Goal: Task Accomplishment & Management: Use online tool/utility

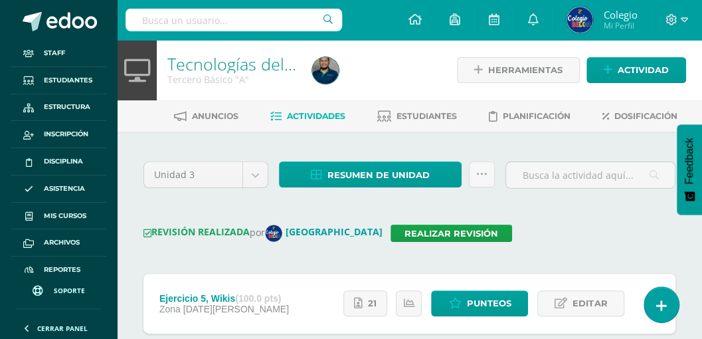
click at [245, 19] on input "text" at bounding box center [234, 20] width 216 height 23
type input "MARIA CHACÓN"
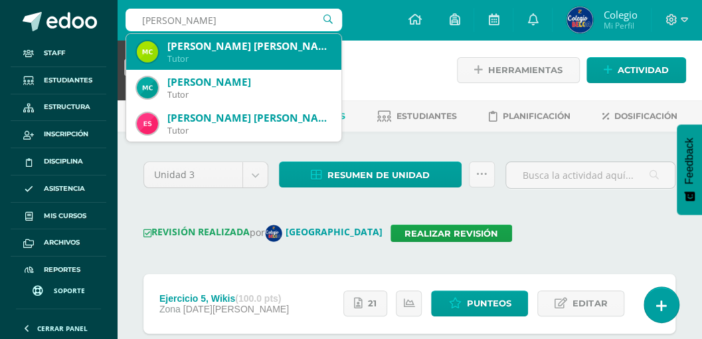
click at [216, 53] on div "Tutor" at bounding box center [248, 58] width 163 height 11
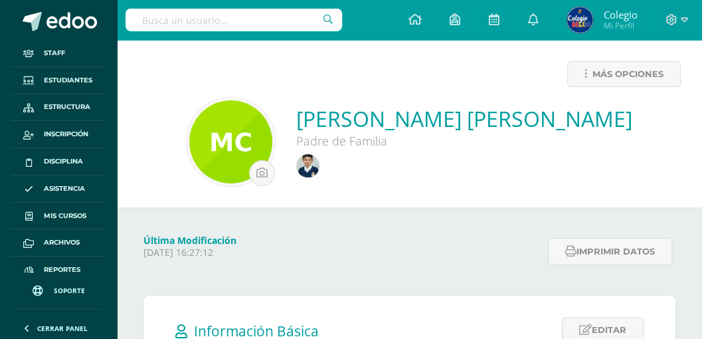
click at [230, 22] on input "text" at bounding box center [234, 20] width 216 height 23
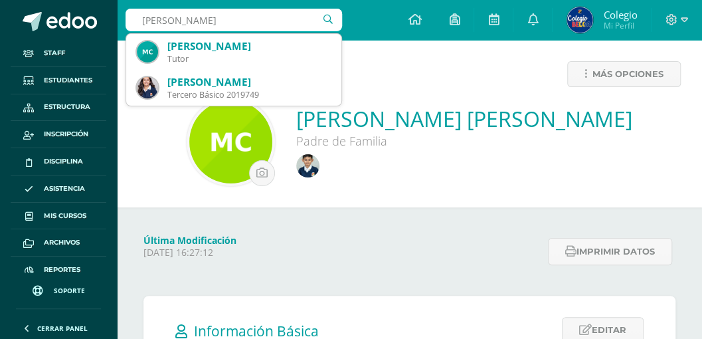
type input "[PERSON_NAME]"
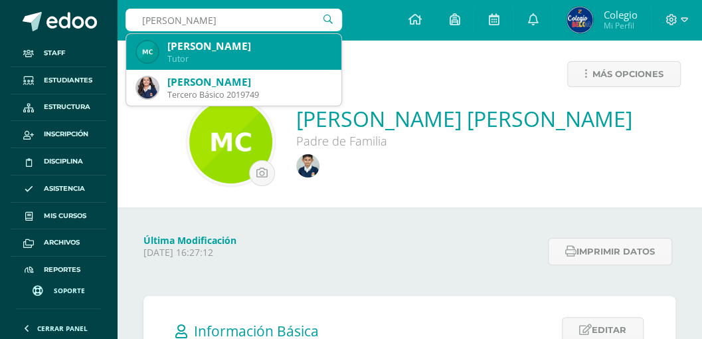
click at [210, 52] on div "[PERSON_NAME]" at bounding box center [248, 46] width 163 height 14
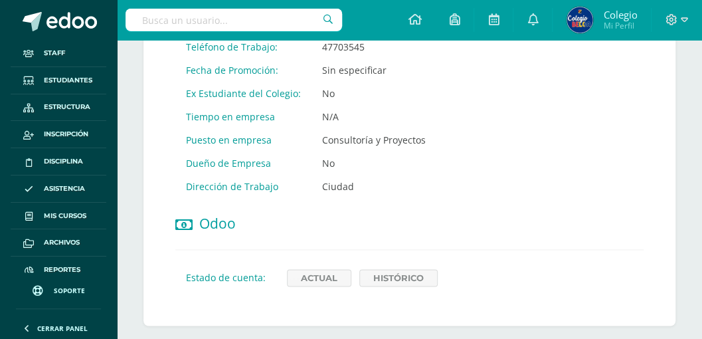
scroll to position [708, 0]
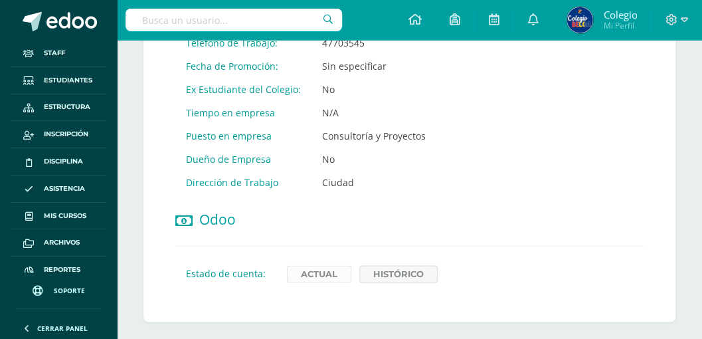
click at [304, 267] on link "Actual" at bounding box center [319, 273] width 64 height 17
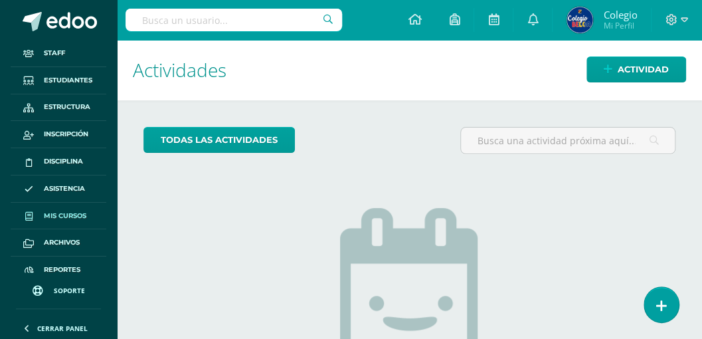
click at [66, 214] on span "Mis cursos" at bounding box center [65, 216] width 43 height 11
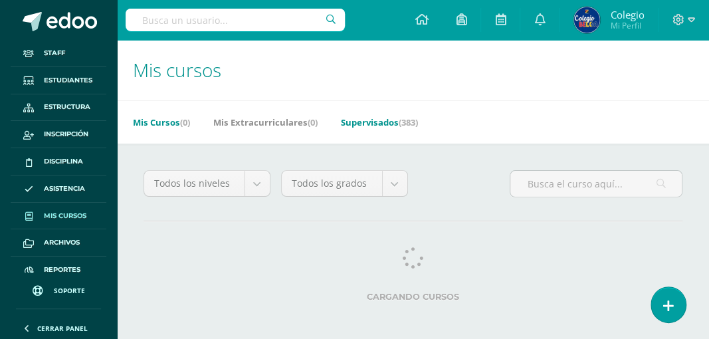
click at [369, 125] on link "Supervisados (383)" at bounding box center [379, 122] width 77 height 21
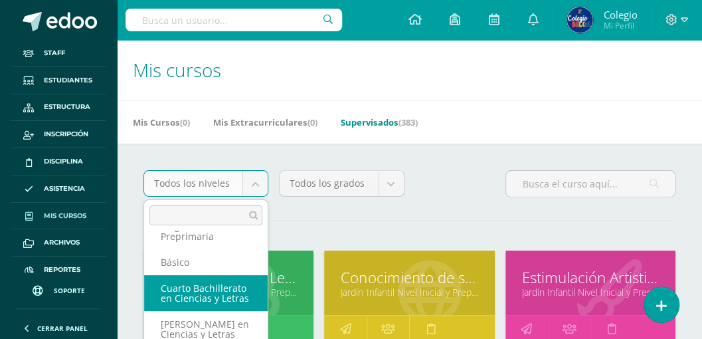
scroll to position [149, 0]
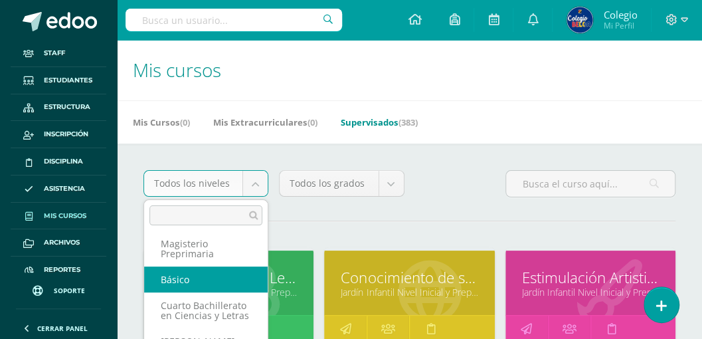
select select "30"
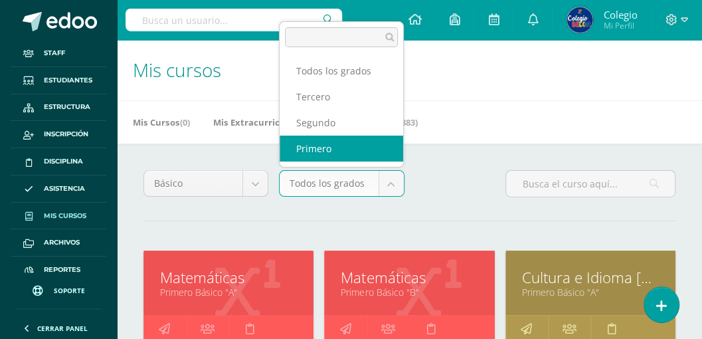
select select "92"
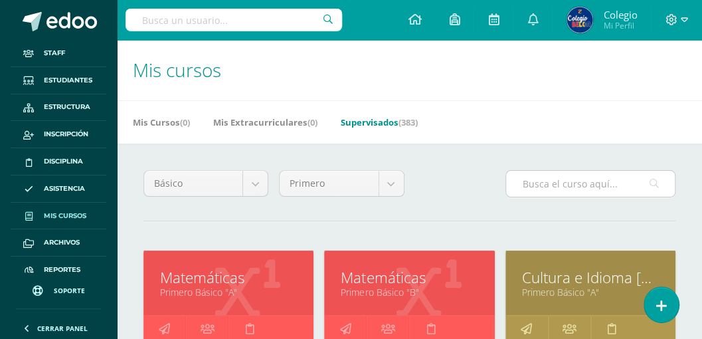
click at [524, 183] on input "text" at bounding box center [590, 184] width 169 height 26
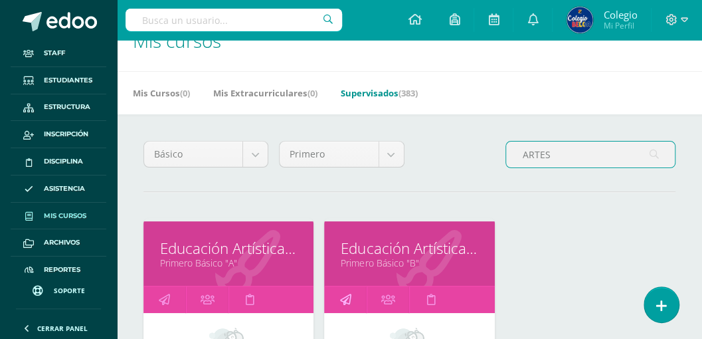
scroll to position [44, 0]
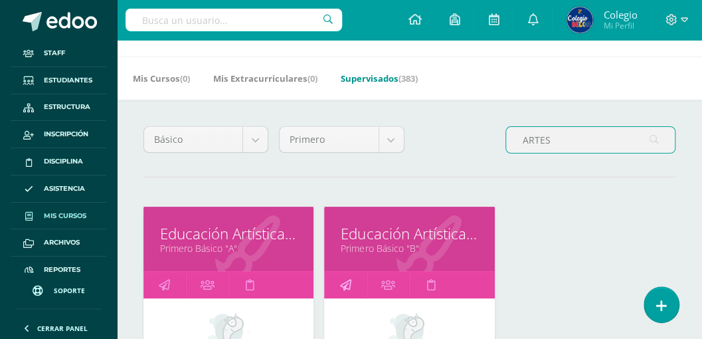
type input "ARTES"
click at [347, 282] on icon at bounding box center [344, 285] width 11 height 26
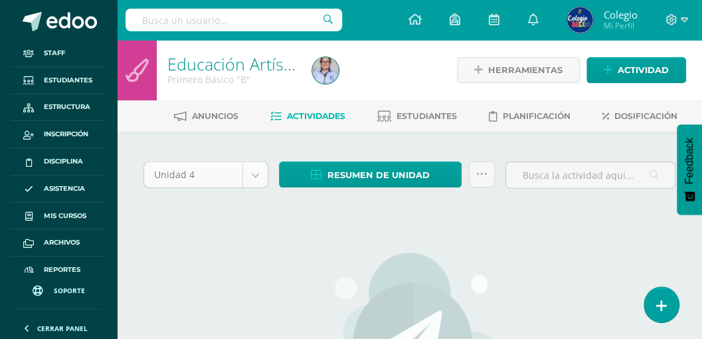
click at [252, 174] on body "Staff Estudiantes Estructura Inscripción Disciplina Asistencia Mis cursos Archi…" at bounding box center [351, 287] width 702 height 574
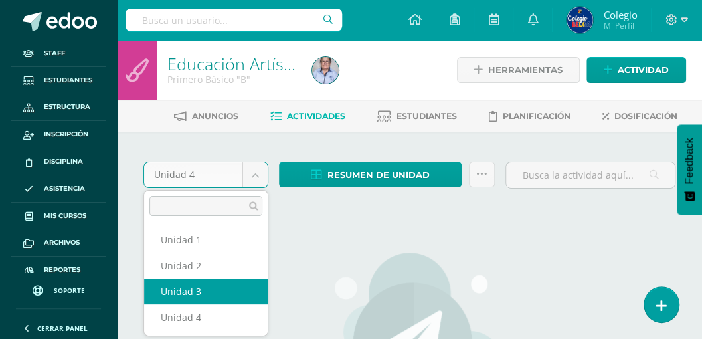
select select "Unidad 3"
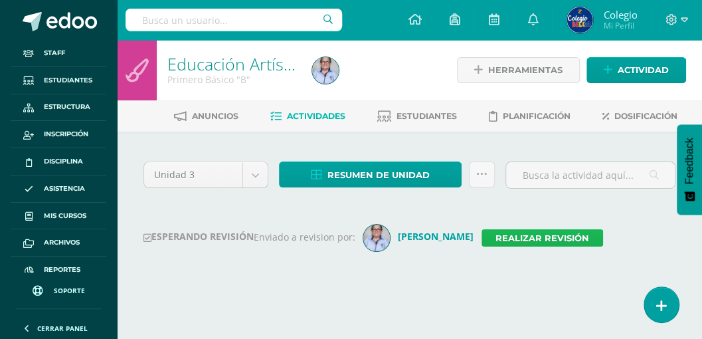
click at [505, 238] on link "Realizar revisión" at bounding box center [542, 237] width 122 height 17
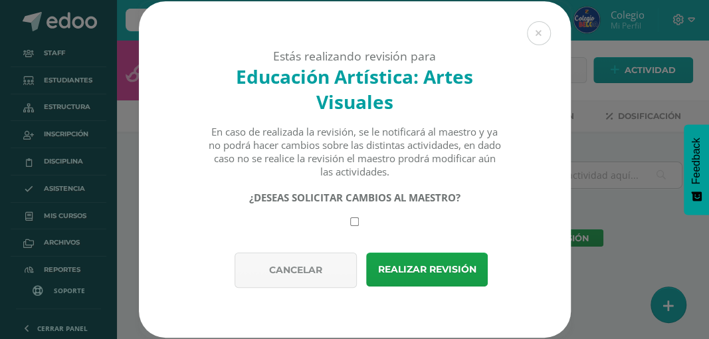
click at [356, 224] on input "checkbox" at bounding box center [354, 221] width 9 height 9
checkbox input "true"
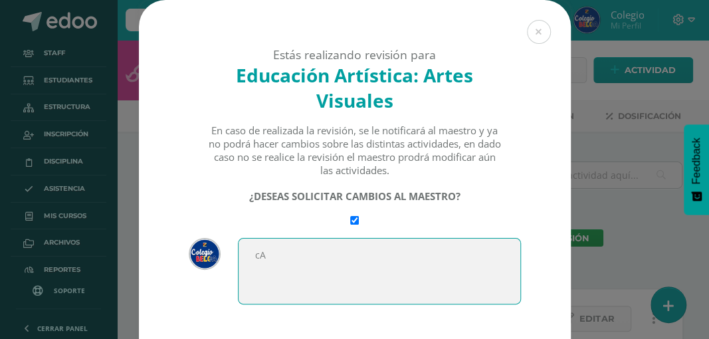
type textarea "c"
type textarea "C"
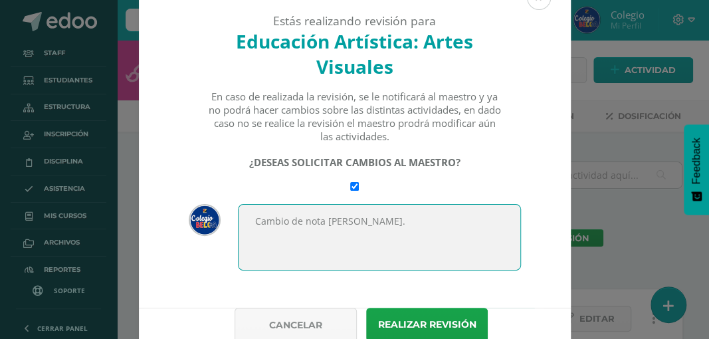
scroll to position [88, 0]
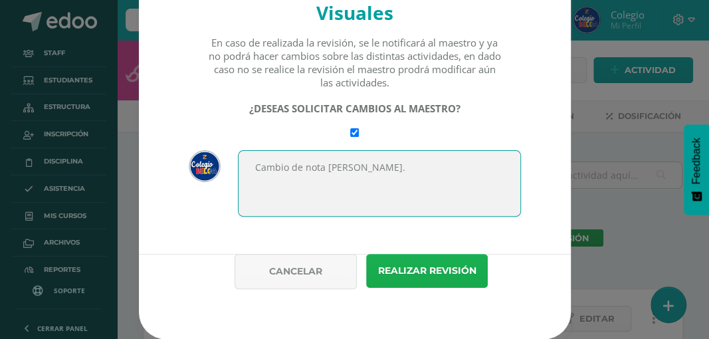
type textarea "Cambio de nota [PERSON_NAME]."
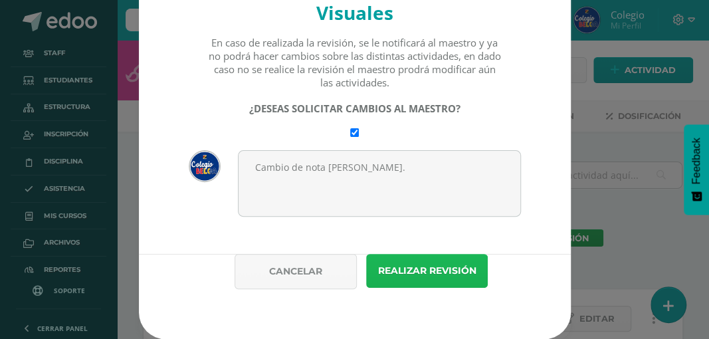
click at [417, 276] on button "Realizar revisión" at bounding box center [427, 271] width 122 height 34
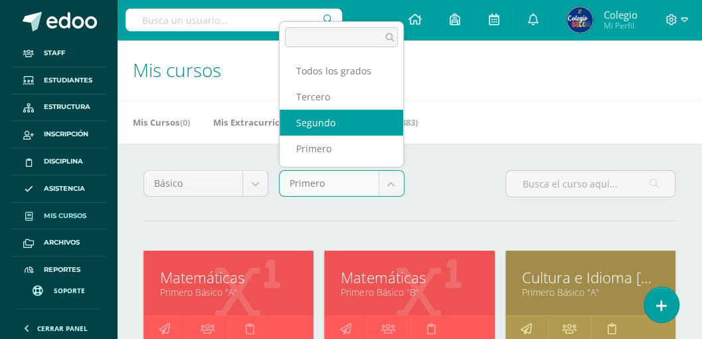
select select "93"
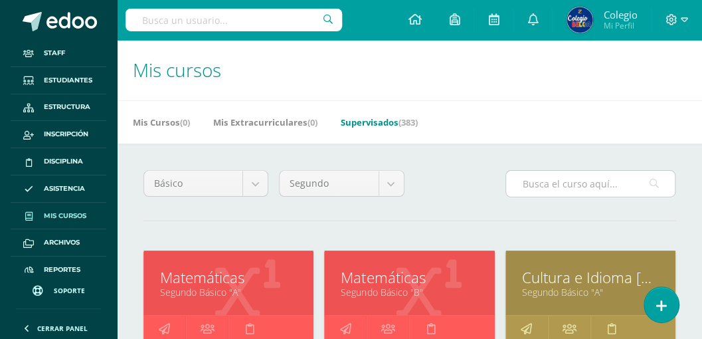
click at [539, 185] on input "text" at bounding box center [590, 184] width 169 height 26
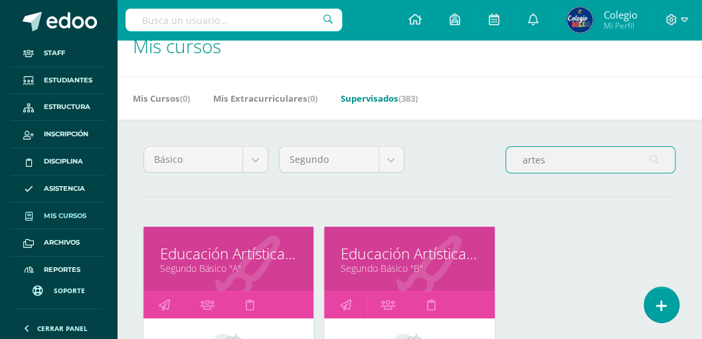
scroll to position [44, 0]
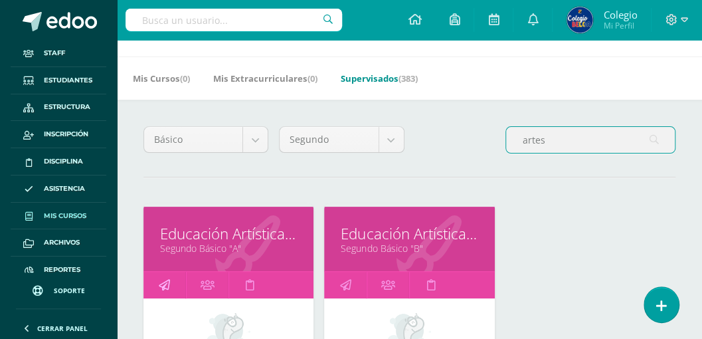
type input "artes"
click at [167, 280] on icon at bounding box center [164, 285] width 11 height 26
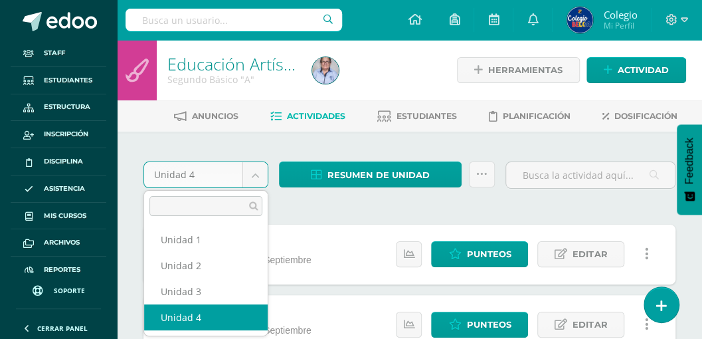
click at [258, 177] on body "Staff Estudiantes Estructura Inscripción Disciplina Asistencia Mis cursos Archi…" at bounding box center [351, 292] width 702 height 584
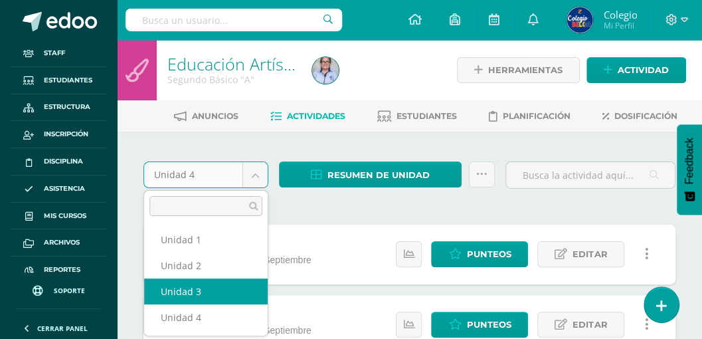
select select "Unidad 3"
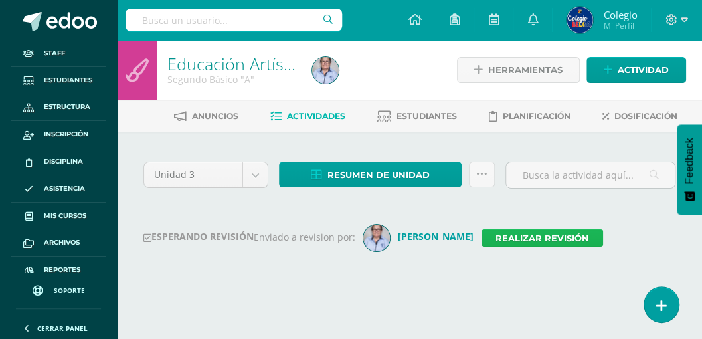
click at [481, 238] on link "Realizar revisión" at bounding box center [542, 237] width 122 height 17
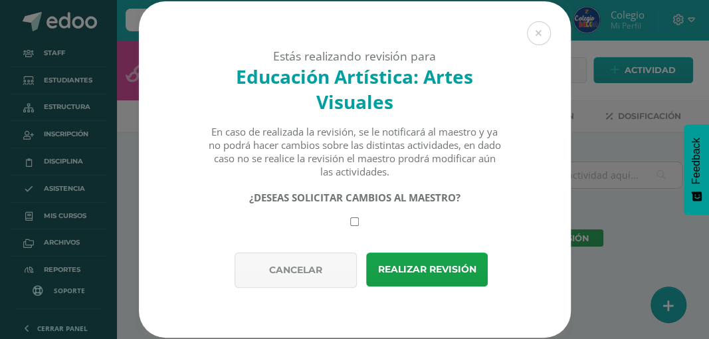
click at [353, 225] on input "checkbox" at bounding box center [354, 221] width 9 height 9
checkbox input "true"
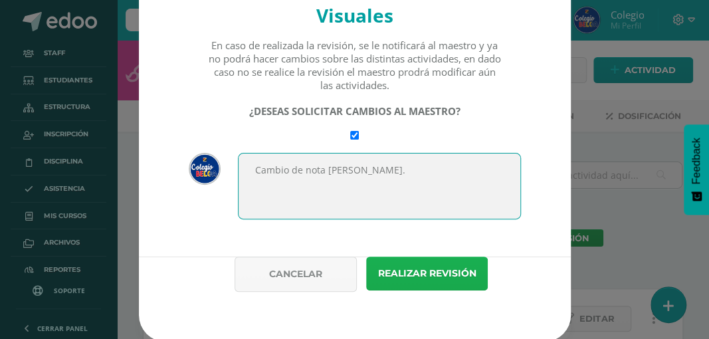
scroll to position [90, 0]
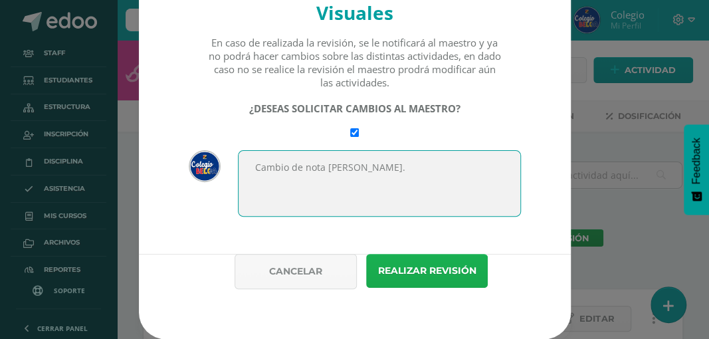
type textarea "Cambio de nota [PERSON_NAME]."
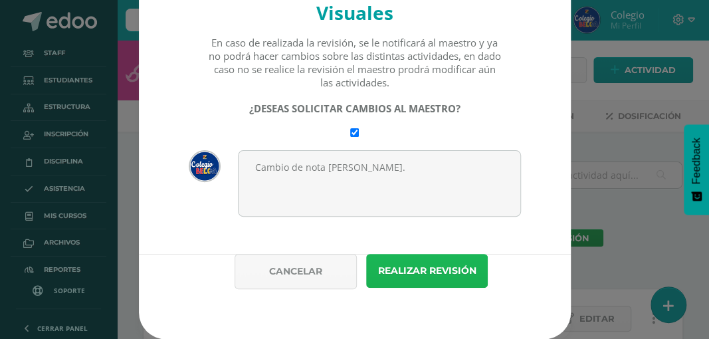
click at [438, 278] on button "Realizar revisión" at bounding box center [427, 271] width 122 height 34
